Goal: Task Accomplishment & Management: Use online tool/utility

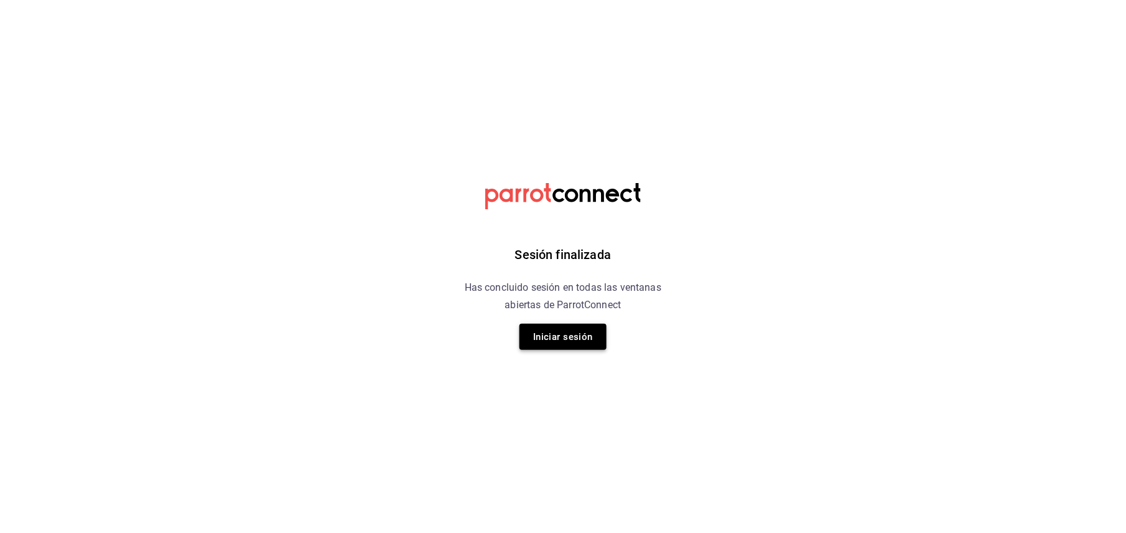
click at [568, 335] on button "Iniciar sesión" at bounding box center [563, 337] width 87 height 26
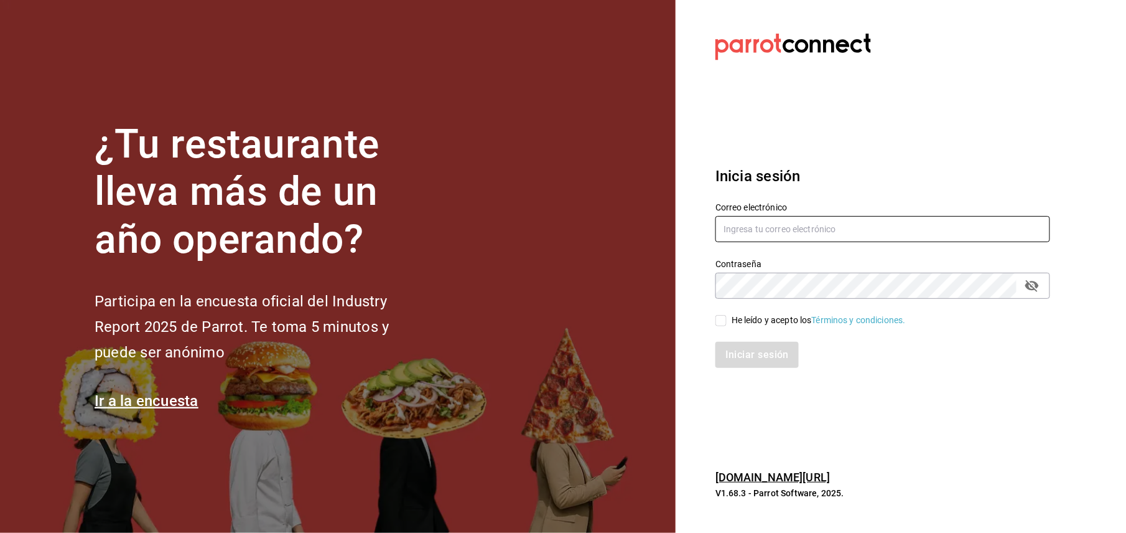
type input "cuerno.cdmx@grupocosteno.com"
click at [726, 319] on input "He leído y acepto los Términos y condiciones." at bounding box center [721, 320] width 11 height 11
checkbox input "true"
click at [760, 352] on button "Iniciar sesión" at bounding box center [758, 355] width 85 height 26
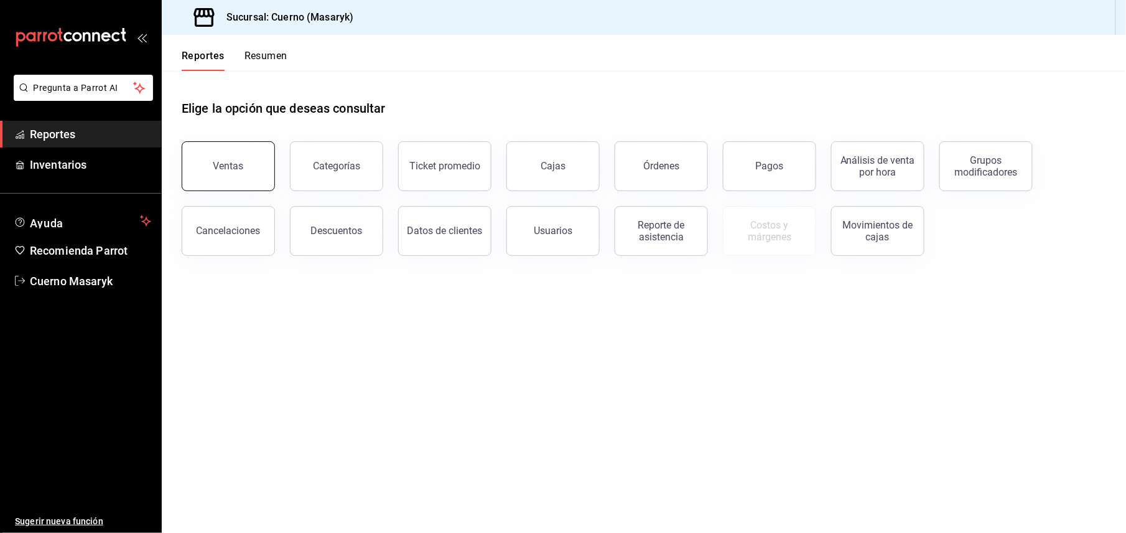
click at [232, 174] on button "Ventas" at bounding box center [228, 166] width 93 height 50
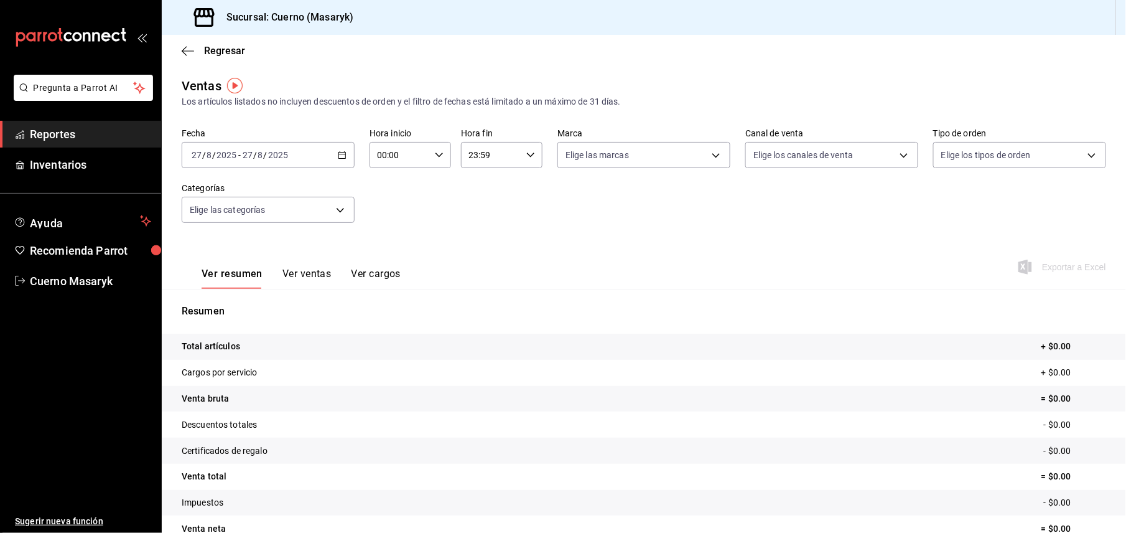
click at [344, 157] on div "[DATE] [DATE] - [DATE] [DATE]" at bounding box center [268, 155] width 173 height 26
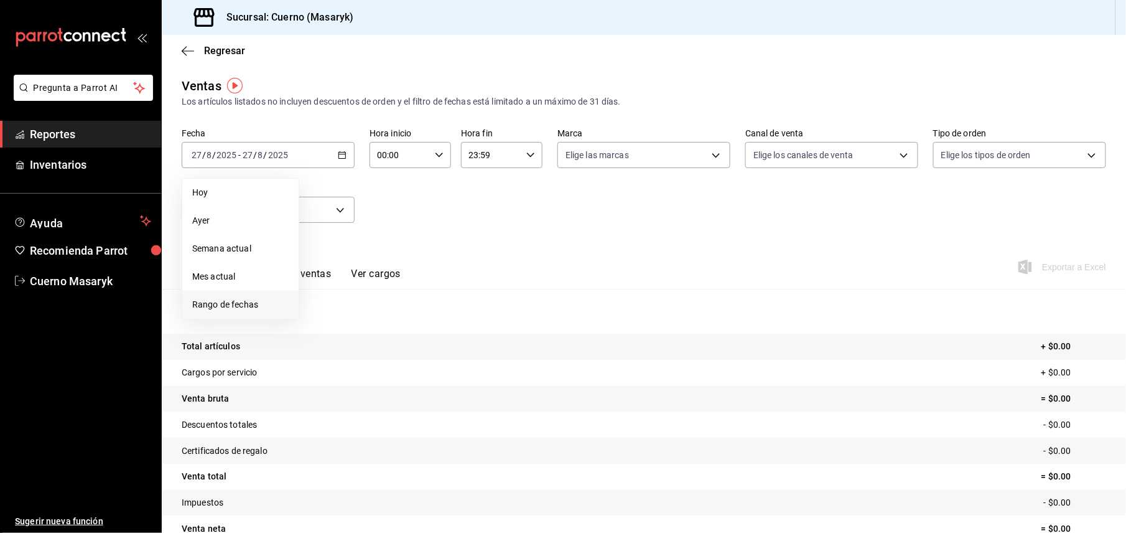
click at [237, 306] on span "Rango de fechas" at bounding box center [240, 304] width 96 height 13
click at [324, 349] on abbr "25" at bounding box center [325, 347] width 8 height 9
click at [370, 348] on abbr "27" at bounding box center [369, 347] width 8 height 9
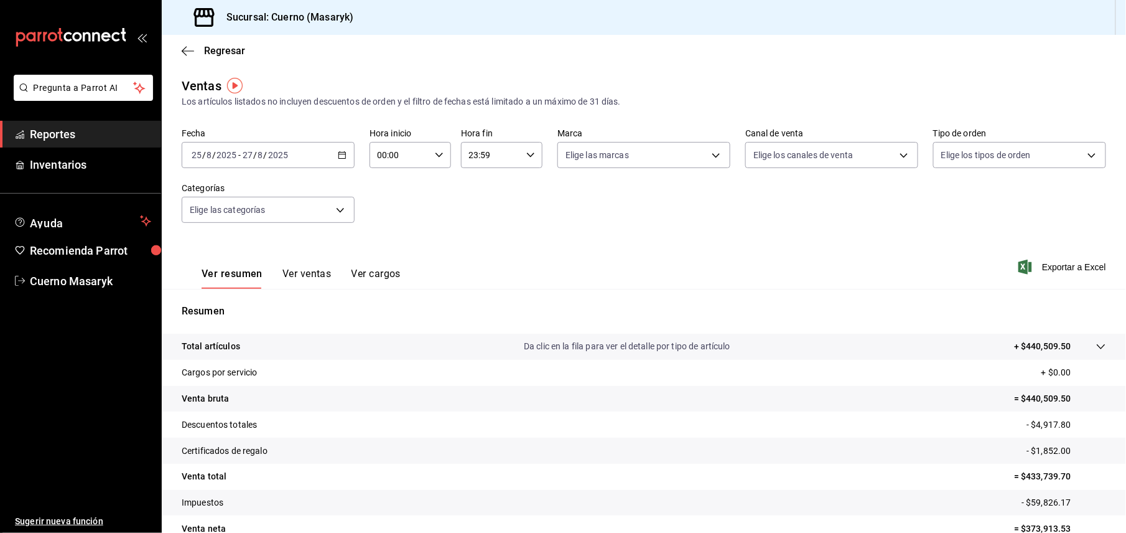
click at [433, 159] on div "00:00 Hora inicio" at bounding box center [411, 155] width 82 height 26
click at [383, 259] on button "05" at bounding box center [387, 253] width 35 height 25
type input "05:00"
click at [386, 250] on span "05" at bounding box center [387, 253] width 21 height 10
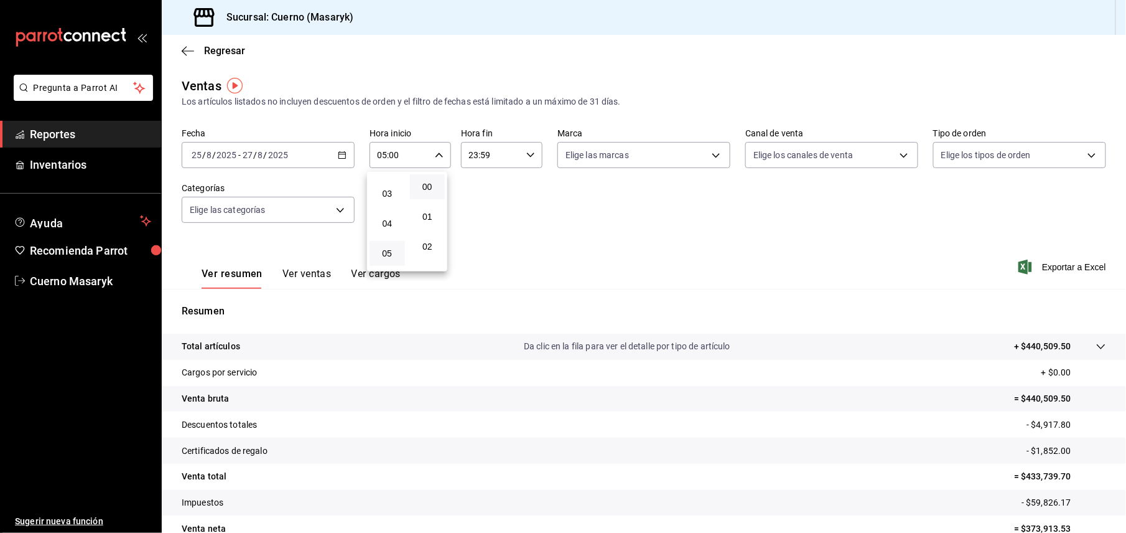
click at [521, 157] on div at bounding box center [563, 266] width 1126 height 533
click at [492, 156] on input "23:59" at bounding box center [491, 155] width 60 height 25
click at [476, 256] on span "05" at bounding box center [477, 253] width 21 height 10
click at [526, 147] on div at bounding box center [563, 266] width 1126 height 533
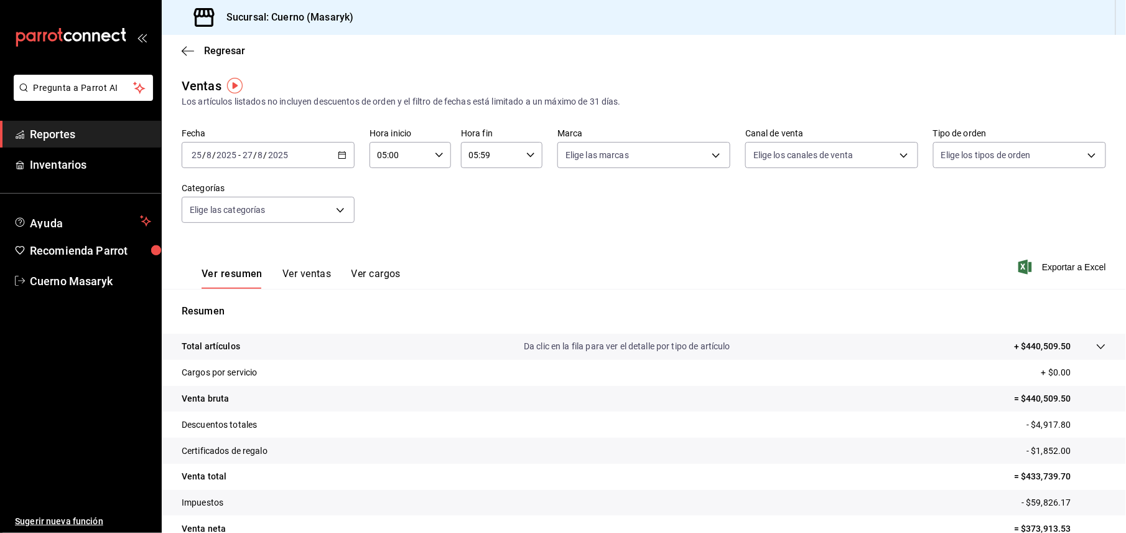
click at [533, 153] on div "05:59 Hora fin" at bounding box center [502, 155] width 82 height 26
click at [520, 187] on span "00" at bounding box center [518, 187] width 21 height 10
type input "05:00"
click at [706, 157] on div at bounding box center [563, 266] width 1126 height 533
click at [683, 151] on body "Pregunta a Parrot AI Reportes Inventarios Ayuda Recomienda Parrot Cuerno Masary…" at bounding box center [563, 266] width 1126 height 533
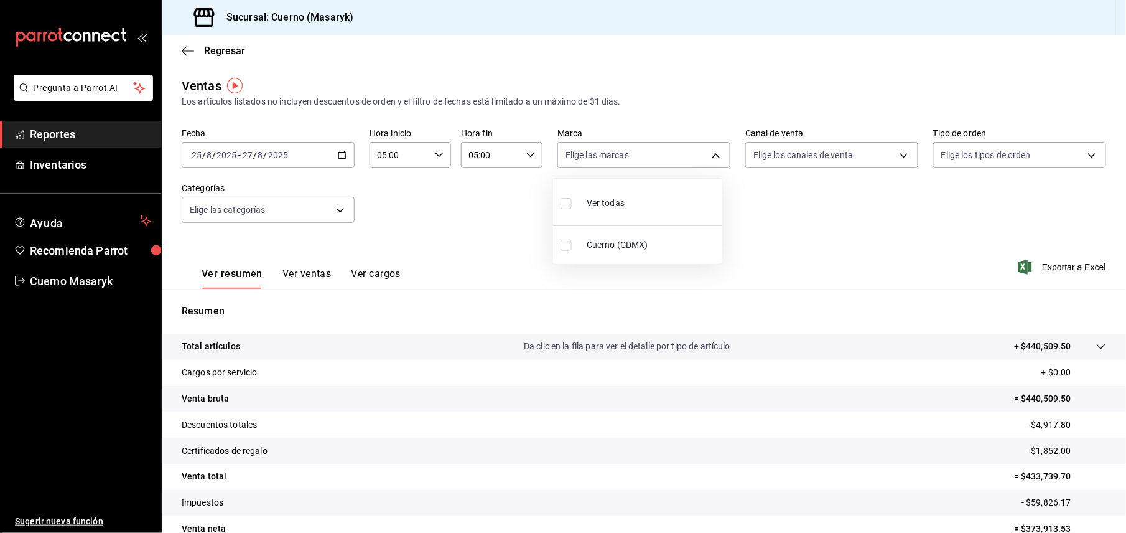
click at [570, 245] on input "checkbox" at bounding box center [566, 245] width 11 height 11
checkbox input "true"
type input "4ea0d660-02b3-4785-bb88-48b5ef6e196c"
checkbox input "true"
click at [867, 240] on div at bounding box center [563, 266] width 1126 height 533
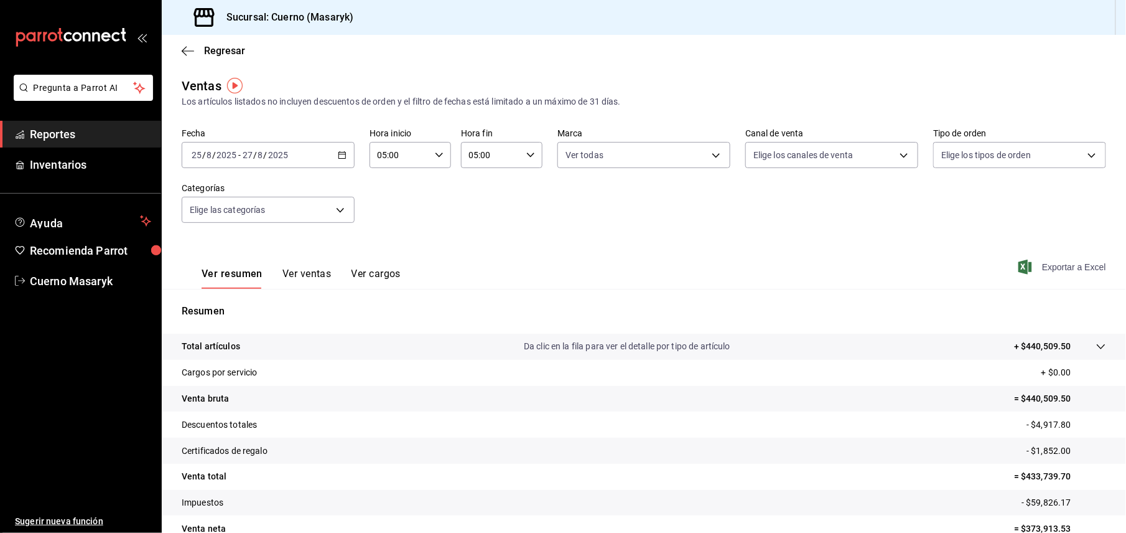
click at [1042, 264] on span "Exportar a Excel" at bounding box center [1063, 266] width 85 height 15
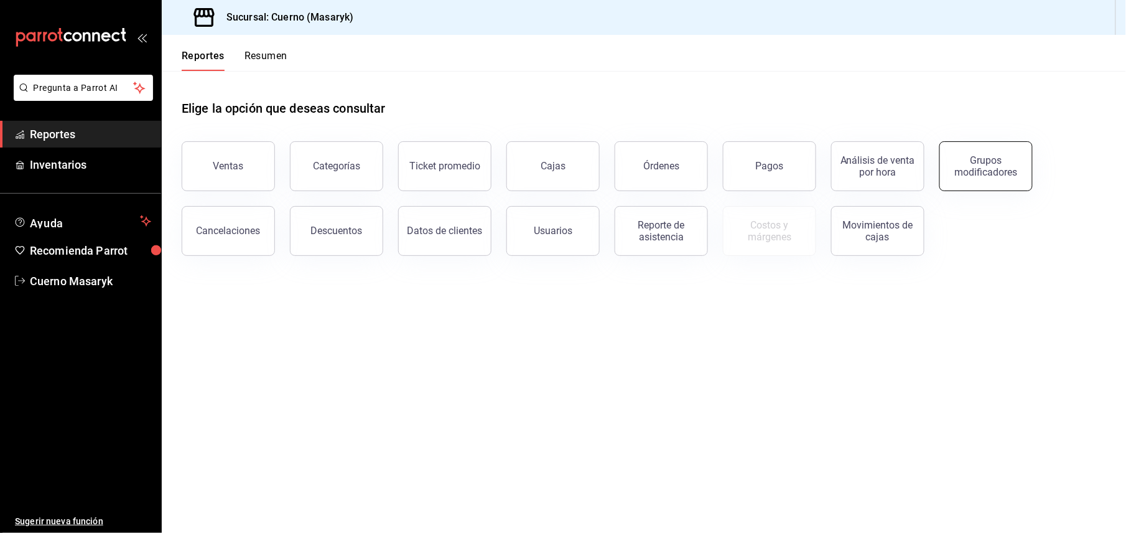
click at [984, 159] on div "Grupos modificadores" at bounding box center [986, 166] width 77 height 24
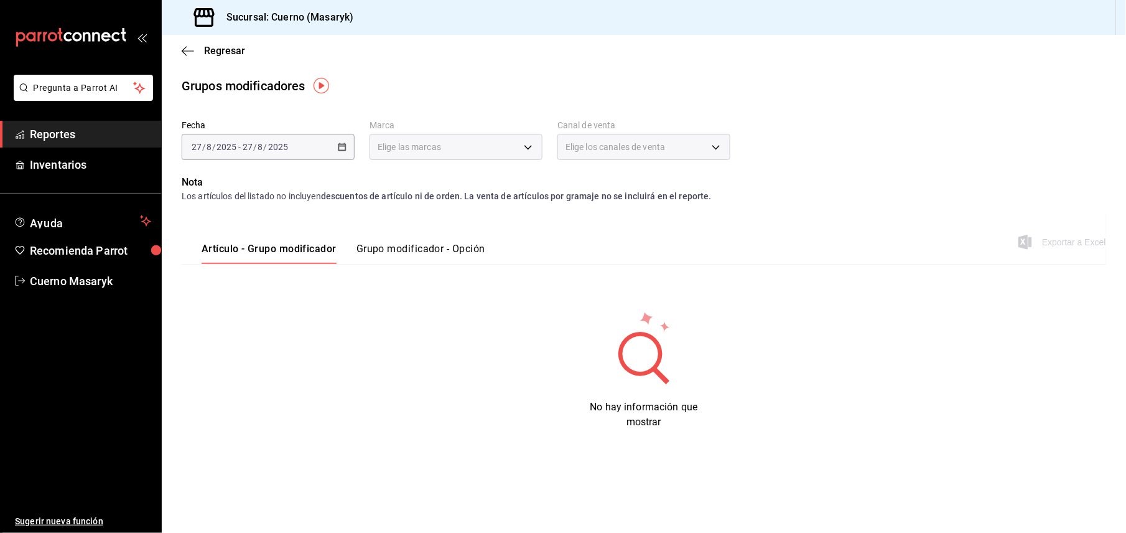
click at [307, 145] on div "[DATE] [DATE] - [DATE] [DATE]" at bounding box center [268, 147] width 173 height 26
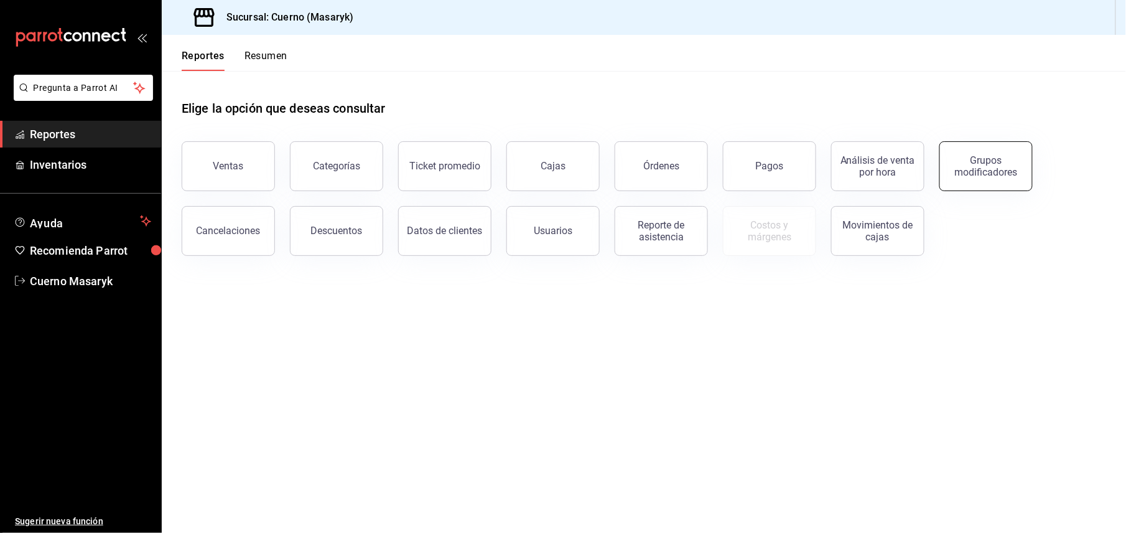
click at [981, 160] on div "Grupos modificadores" at bounding box center [986, 166] width 77 height 24
click at [238, 178] on button "Ventas" at bounding box center [228, 166] width 93 height 50
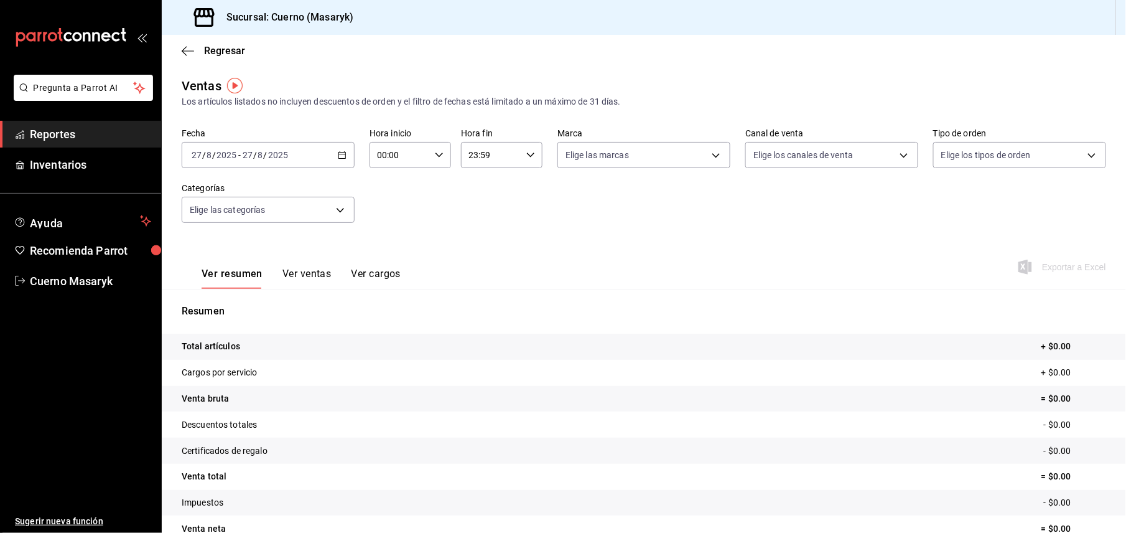
click at [341, 152] on icon "button" at bounding box center [342, 155] width 9 height 9
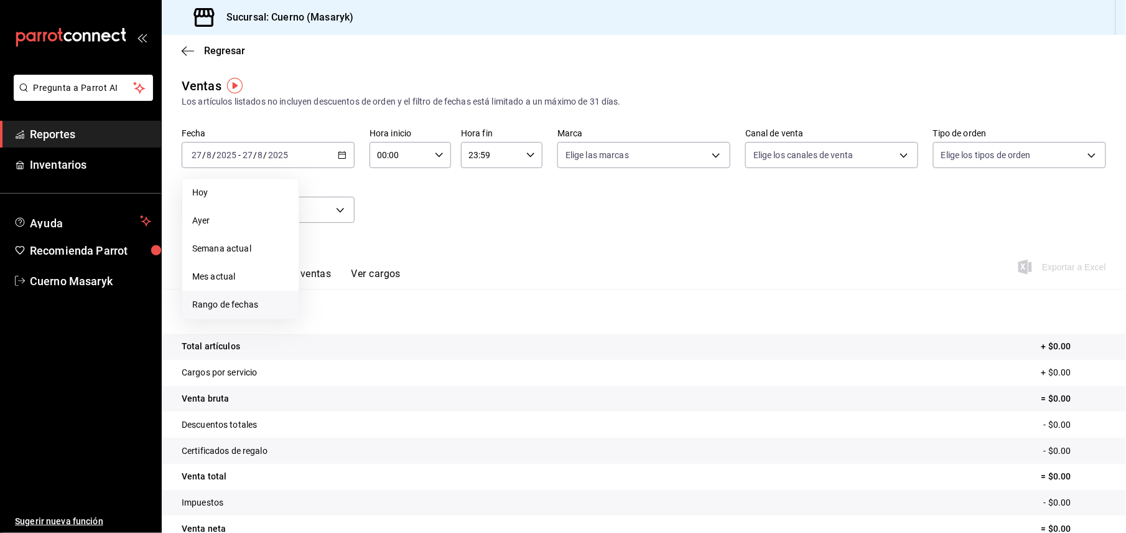
click at [210, 302] on span "Rango de fechas" at bounding box center [240, 304] width 96 height 13
click at [325, 349] on abbr "25" at bounding box center [325, 347] width 8 height 9
click at [367, 350] on abbr "27" at bounding box center [369, 347] width 8 height 9
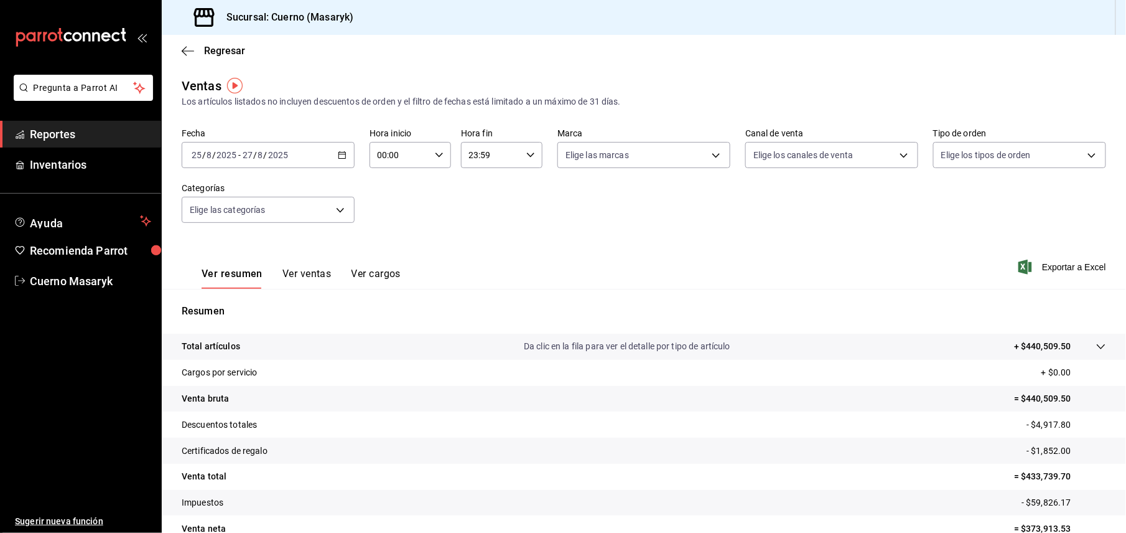
click at [516, 152] on div "23:59 Hora fin" at bounding box center [502, 155] width 82 height 26
click at [481, 251] on span "05" at bounding box center [477, 253] width 21 height 10
type input "05:59"
click at [530, 157] on div at bounding box center [563, 266] width 1126 height 533
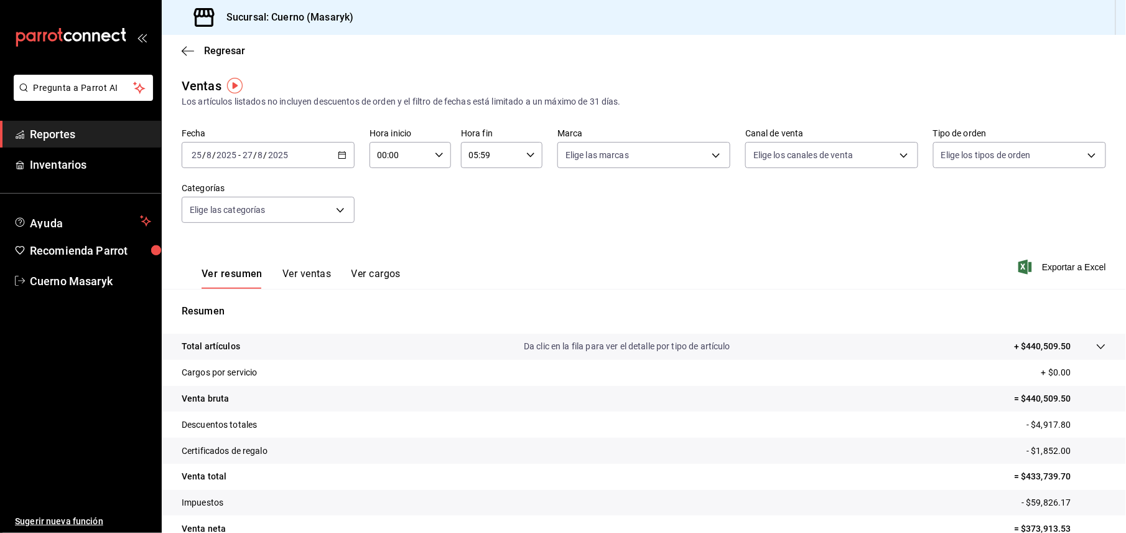
click at [417, 157] on input "00:00" at bounding box center [400, 155] width 60 height 25
click at [386, 255] on span "05" at bounding box center [387, 253] width 21 height 10
type input "05:00"
click at [512, 155] on div at bounding box center [563, 266] width 1126 height 533
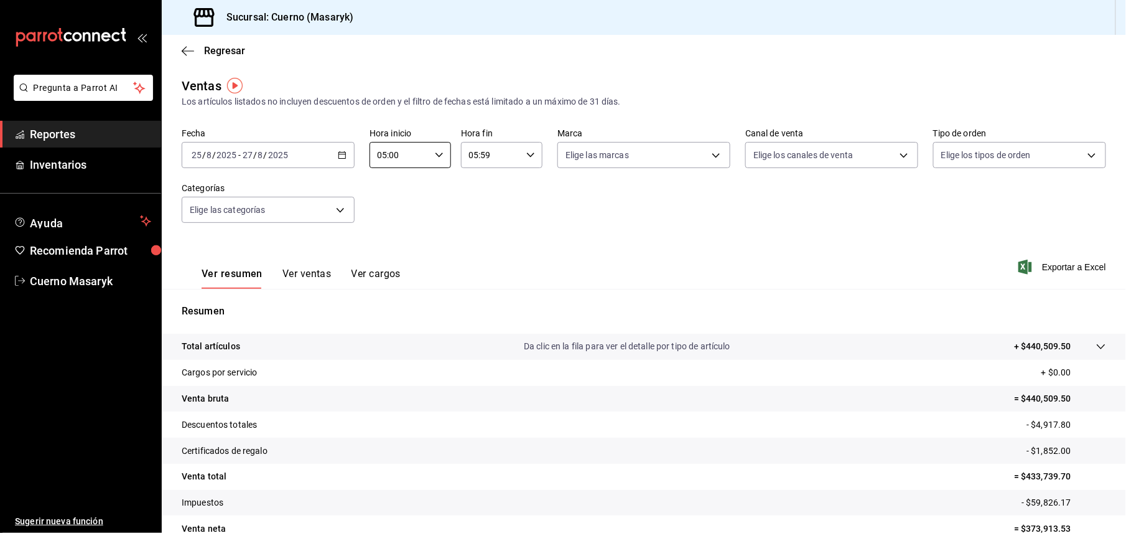
click at [512, 155] on input "05:59" at bounding box center [491, 155] width 60 height 25
click at [518, 182] on span "00" at bounding box center [518, 187] width 21 height 10
type input "05:00"
click at [646, 210] on div at bounding box center [563, 266] width 1126 height 533
click at [711, 158] on body "Pregunta a Parrot AI Reportes Inventarios Ayuda Recomienda Parrot Cuerno Masary…" at bounding box center [563, 266] width 1126 height 533
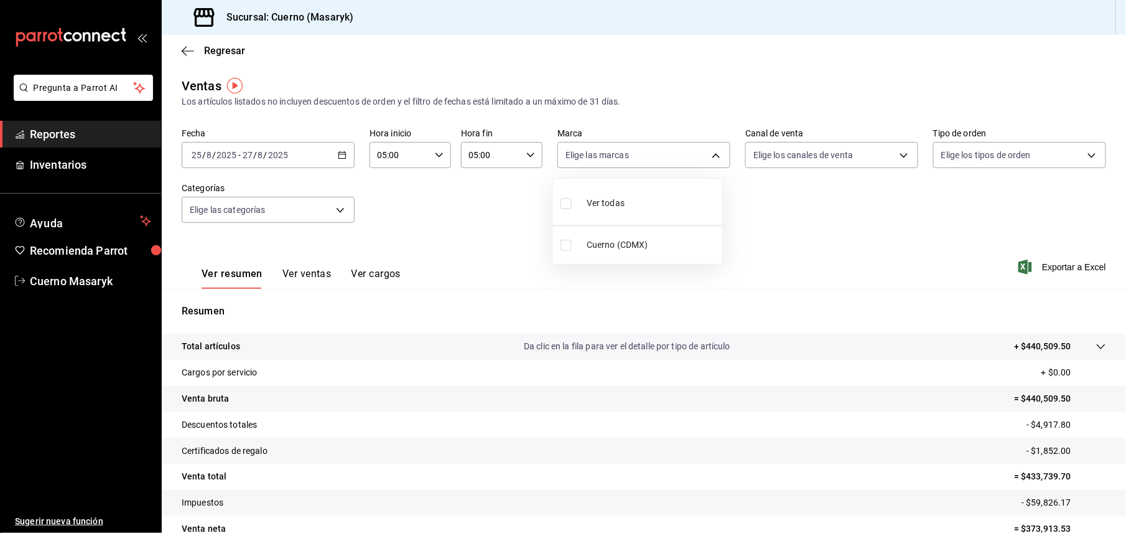
click at [568, 245] on input "checkbox" at bounding box center [566, 245] width 11 height 11
checkbox input "true"
type input "4ea0d660-02b3-4785-bb88-48b5ef6e196c"
checkbox input "true"
click at [909, 259] on div at bounding box center [563, 266] width 1126 height 533
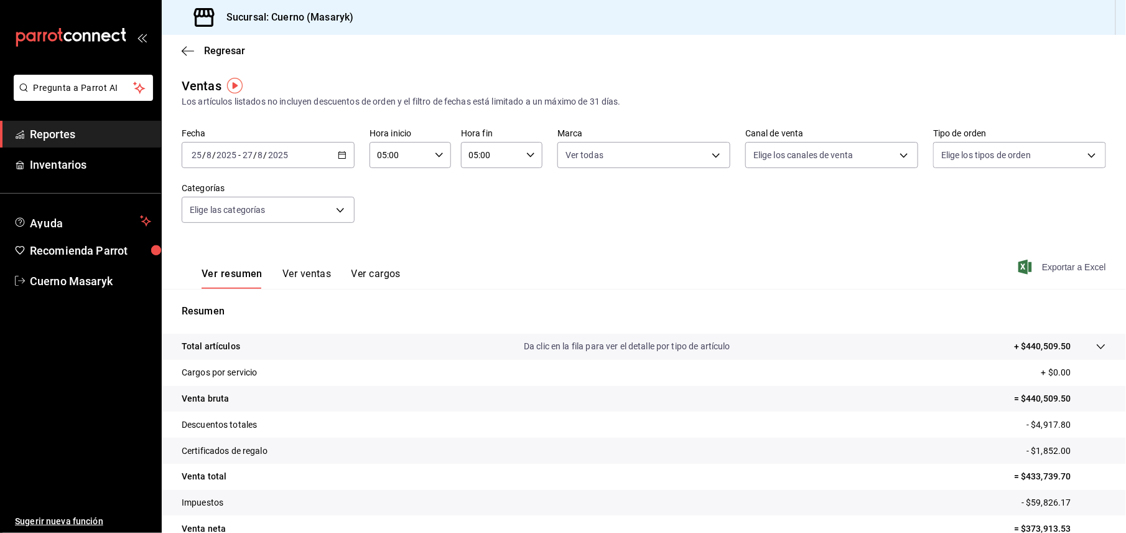
click at [1060, 269] on span "Exportar a Excel" at bounding box center [1063, 266] width 85 height 15
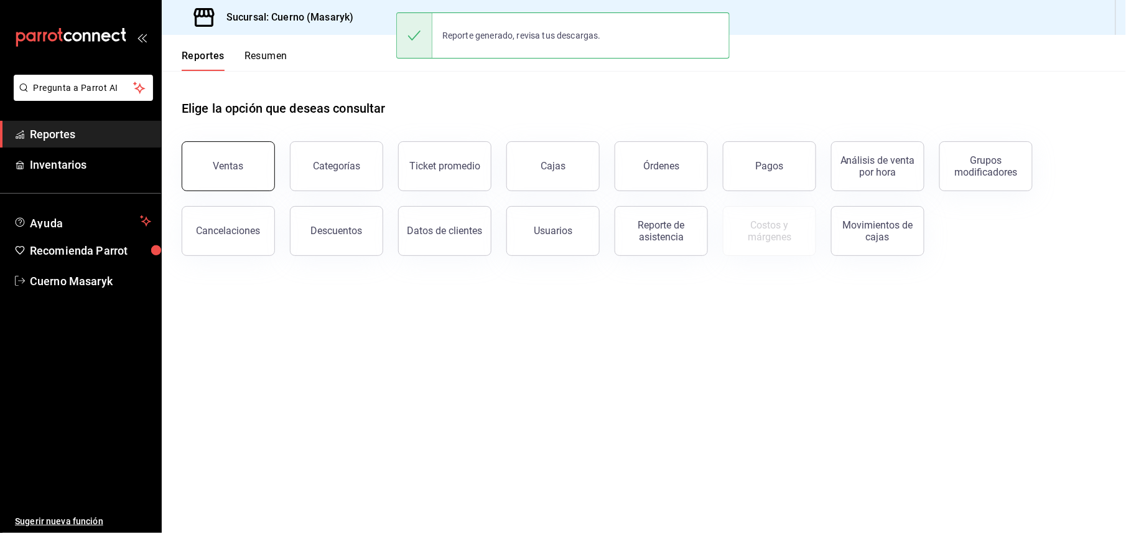
click at [207, 175] on button "Ventas" at bounding box center [228, 166] width 93 height 50
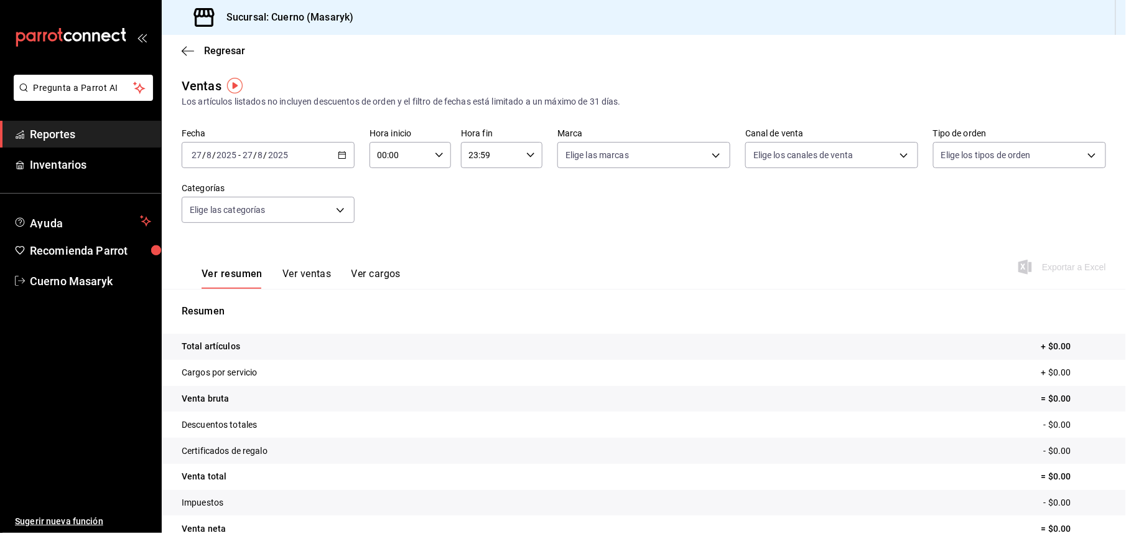
click at [327, 156] on div "[DATE] [DATE] - [DATE] [DATE]" at bounding box center [268, 155] width 173 height 26
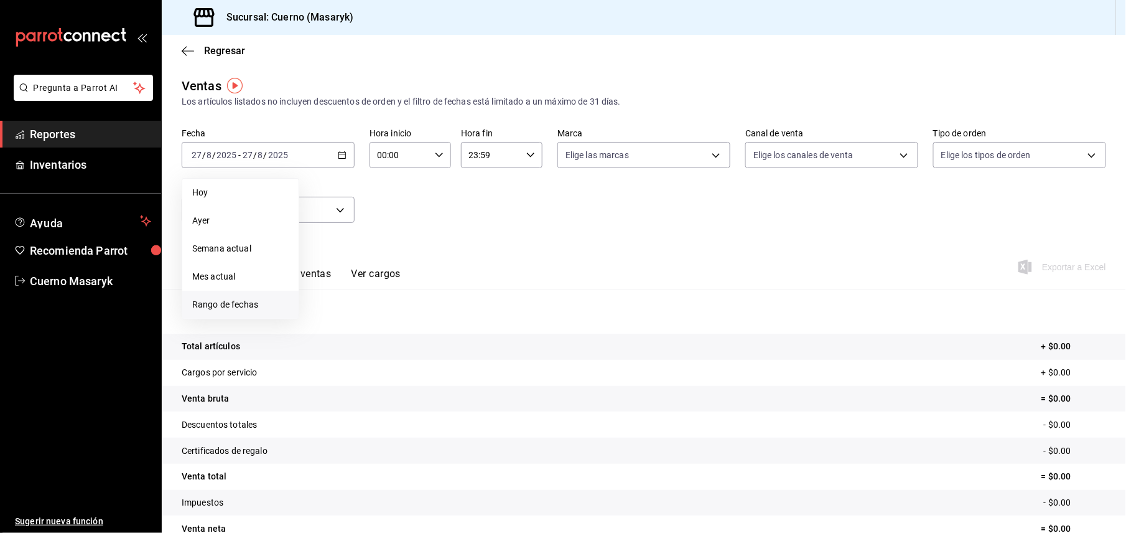
click at [242, 304] on span "Rango de fechas" at bounding box center [240, 304] width 96 height 13
click at [349, 351] on abbr "26" at bounding box center [347, 347] width 8 height 9
click at [365, 347] on abbr "27" at bounding box center [369, 347] width 8 height 9
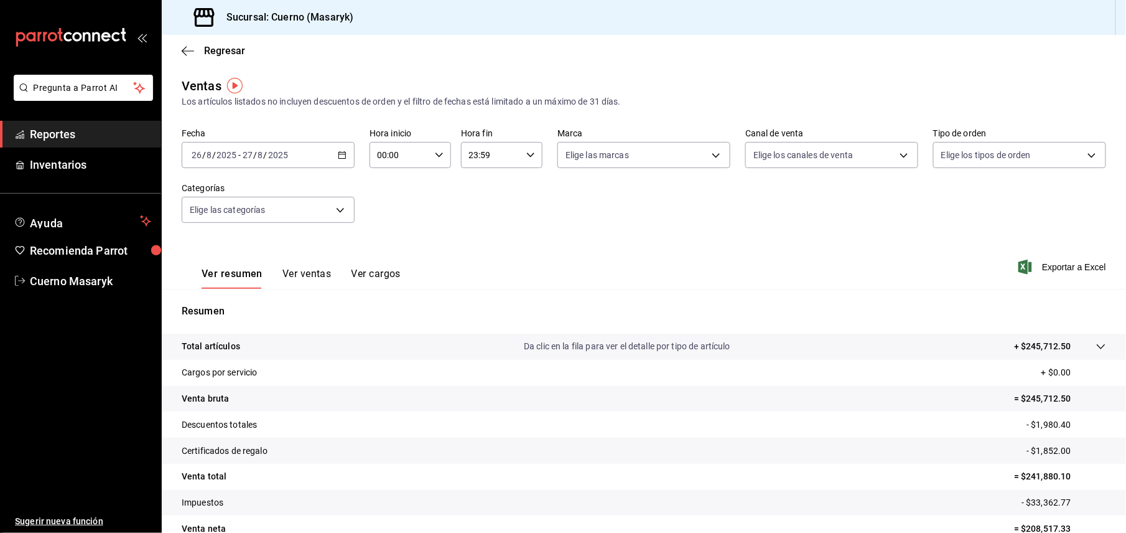
click at [422, 157] on input "00:00" at bounding box center [400, 155] width 60 height 25
click at [389, 258] on button "05" at bounding box center [387, 253] width 35 height 25
type input "05:00"
click at [506, 159] on div at bounding box center [563, 266] width 1126 height 533
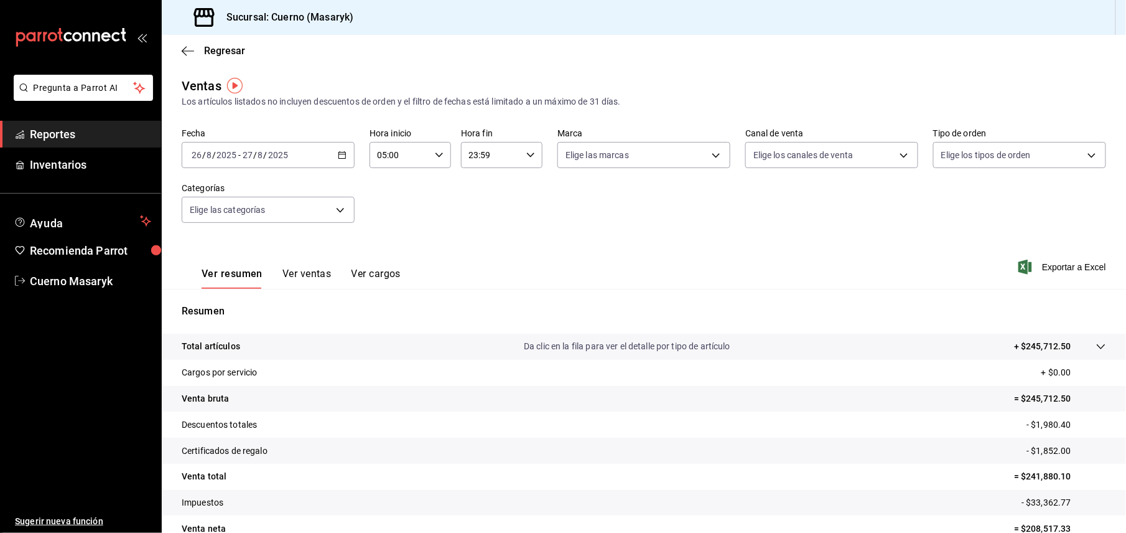
click at [491, 152] on input "23:59" at bounding box center [491, 155] width 60 height 25
click at [479, 212] on span "05" at bounding box center [477, 217] width 21 height 10
click at [524, 157] on div at bounding box center [563, 266] width 1126 height 533
click at [528, 151] on icon "button" at bounding box center [530, 155] width 9 height 9
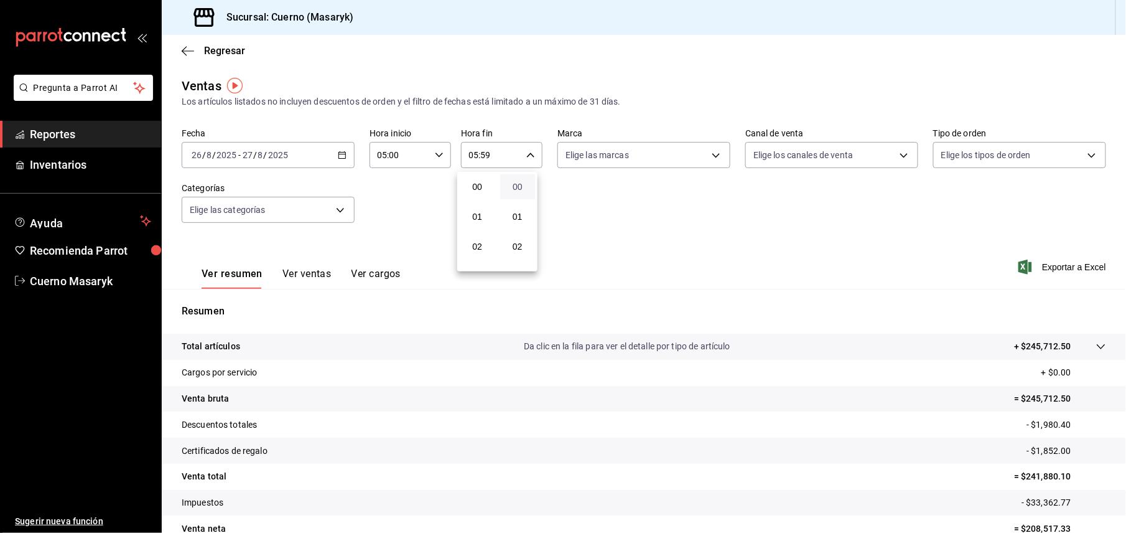
click at [513, 183] on span "00" at bounding box center [518, 187] width 21 height 10
type input "05:00"
click at [688, 156] on div at bounding box center [563, 266] width 1126 height 533
click at [693, 152] on body "Pregunta a Parrot AI Reportes Inventarios Ayuda Recomienda Parrot Cuerno Masary…" at bounding box center [563, 266] width 1126 height 533
click at [564, 245] on input "checkbox" at bounding box center [566, 245] width 11 height 11
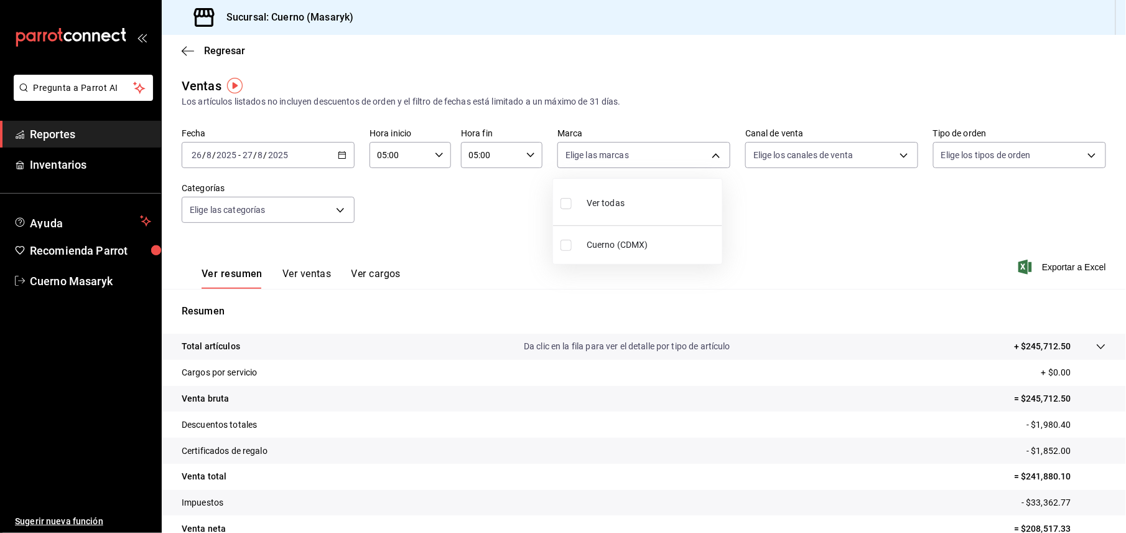
checkbox input "true"
type input "4ea0d660-02b3-4785-bb88-48b5ef6e196c"
checkbox input "true"
click at [917, 242] on div at bounding box center [563, 266] width 1126 height 533
click at [1064, 270] on span "Exportar a Excel" at bounding box center [1063, 266] width 85 height 15
